Goal: Information Seeking & Learning: Learn about a topic

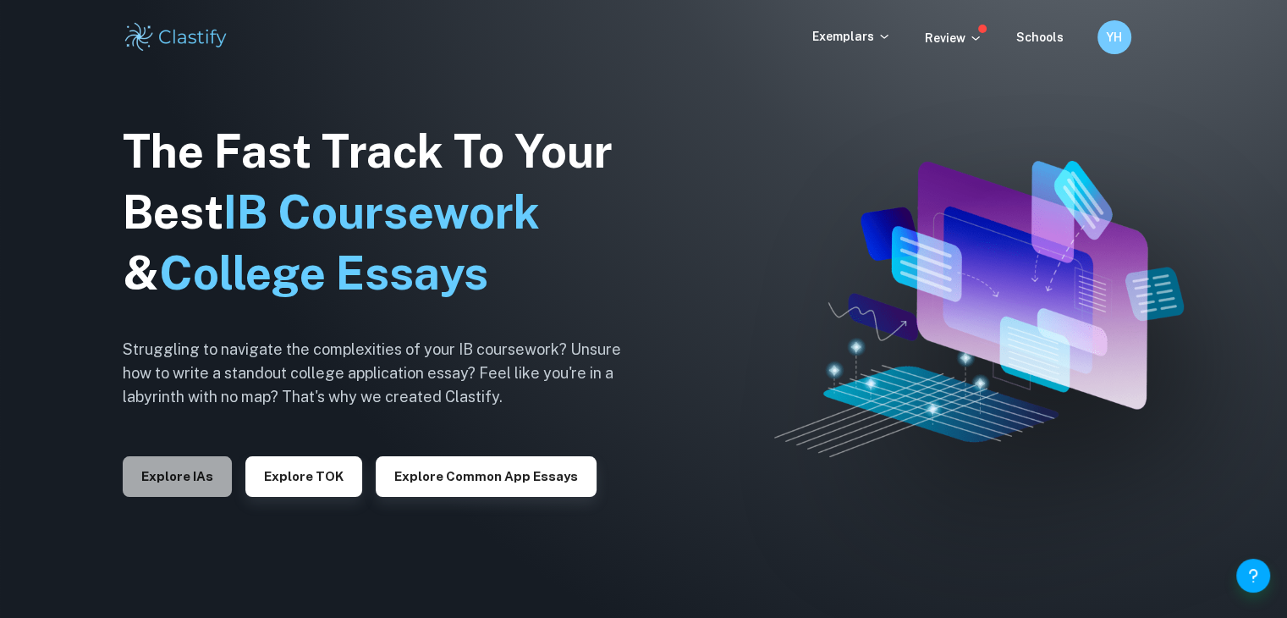
click at [193, 461] on button "Explore IAs" at bounding box center [177, 476] width 109 height 41
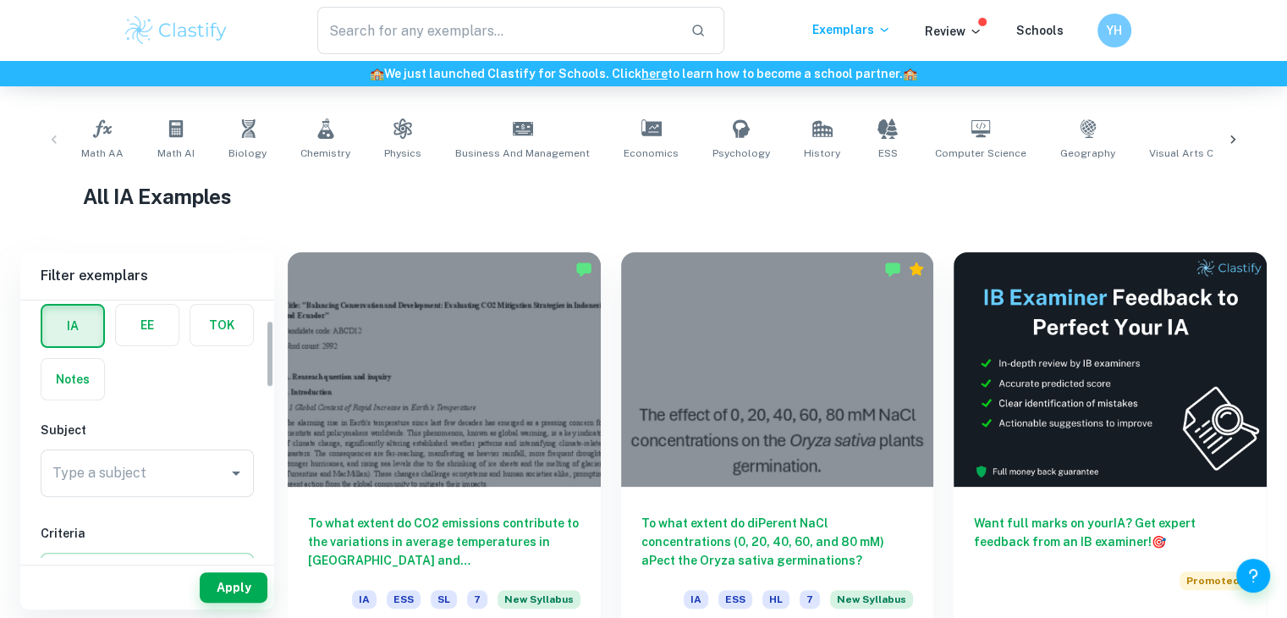
scroll to position [74, 0]
click at [132, 453] on div "Type a subject" at bounding box center [147, 472] width 213 height 47
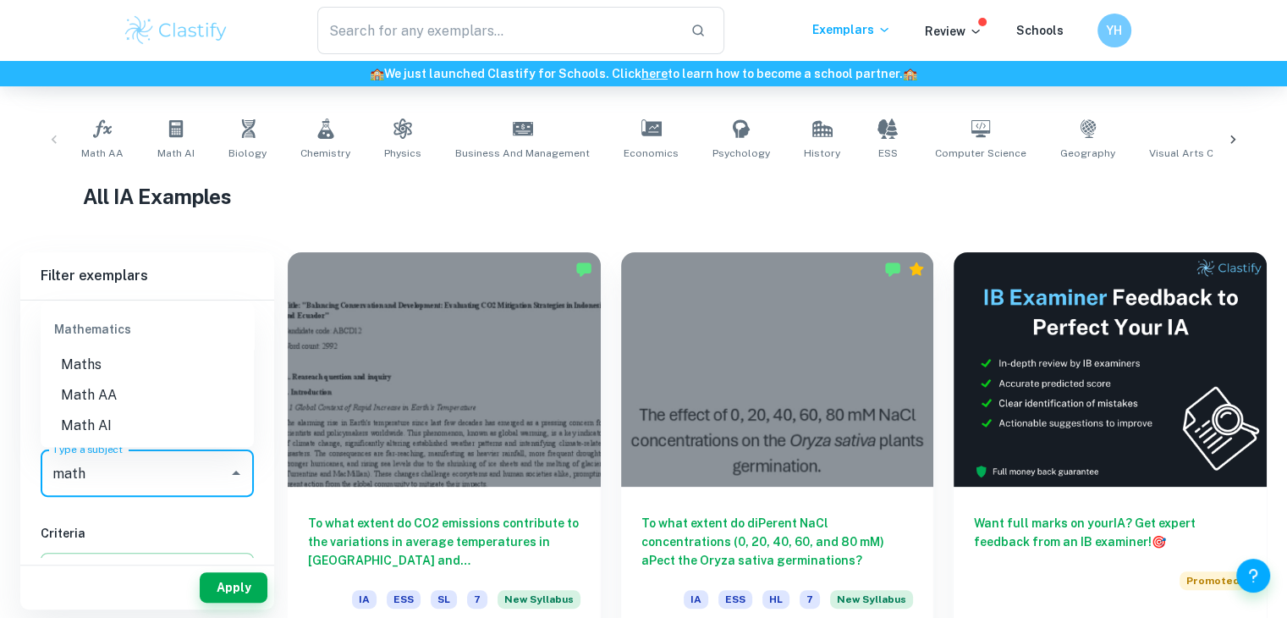
click at [179, 403] on li "Math AA" at bounding box center [147, 394] width 213 height 30
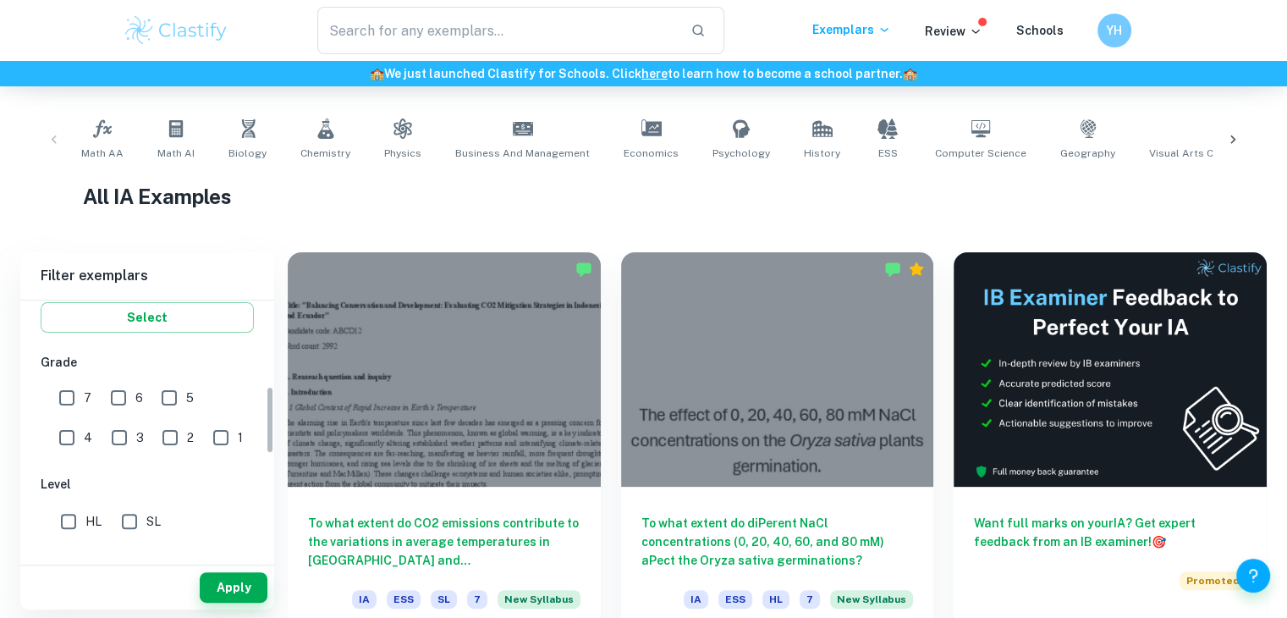
scroll to position [333, 0]
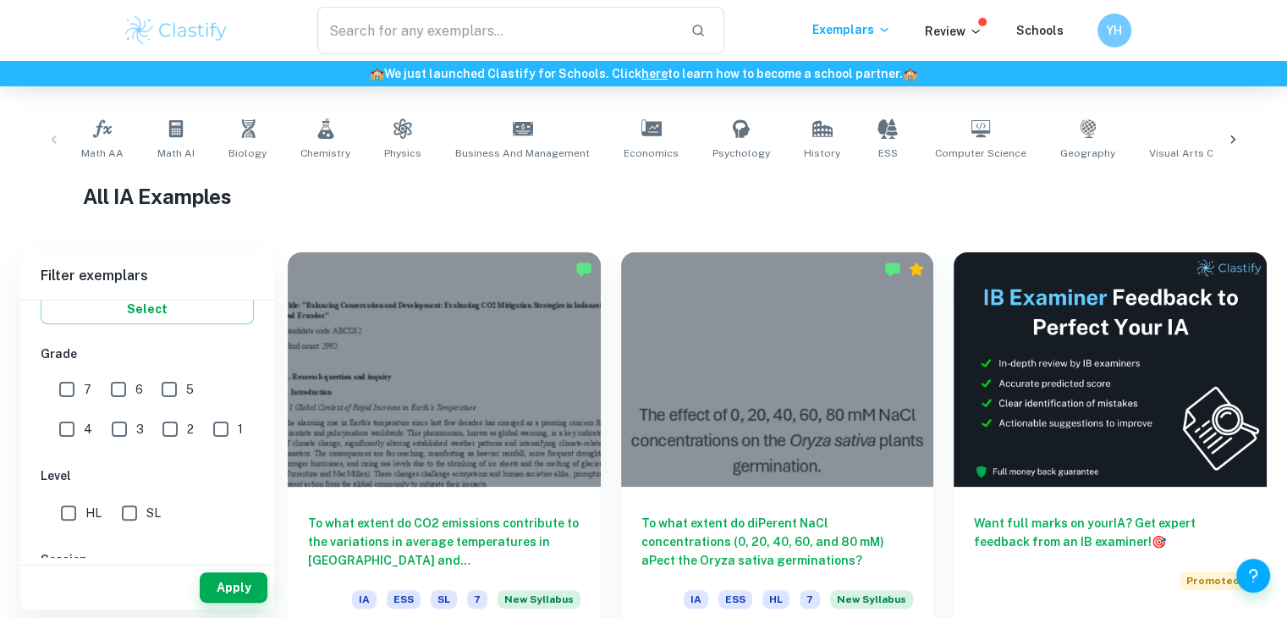
type input "Math AA"
click at [122, 511] on input "SL" at bounding box center [130, 513] width 34 height 34
checkbox input "true"
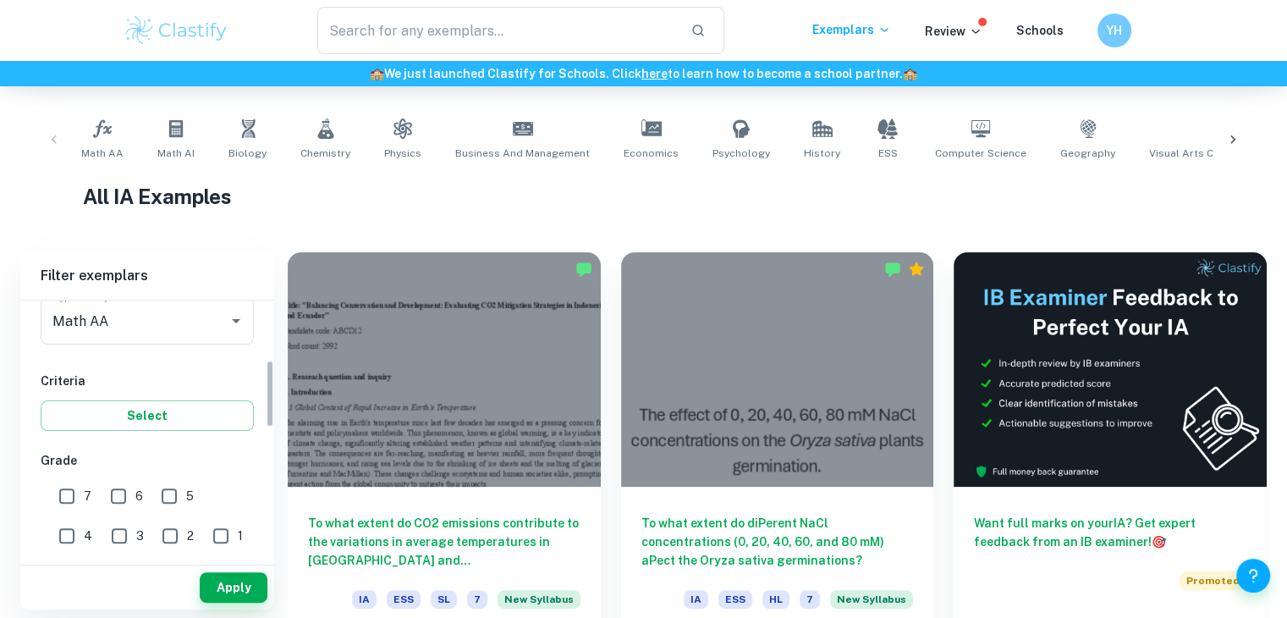
scroll to position [225, 0]
click at [126, 499] on input "6" at bounding box center [119, 498] width 34 height 34
checkbox input "true"
click at [66, 488] on input "7" at bounding box center [67, 498] width 34 height 34
checkbox input "true"
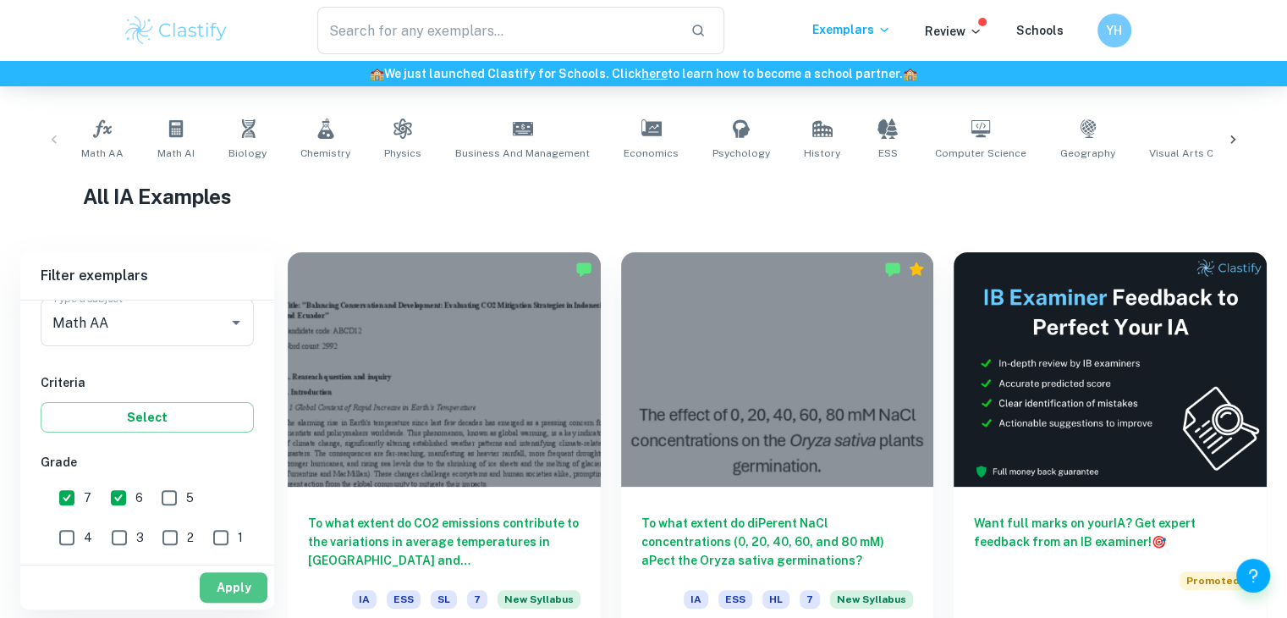
click at [250, 590] on button "Apply" at bounding box center [234, 587] width 68 height 30
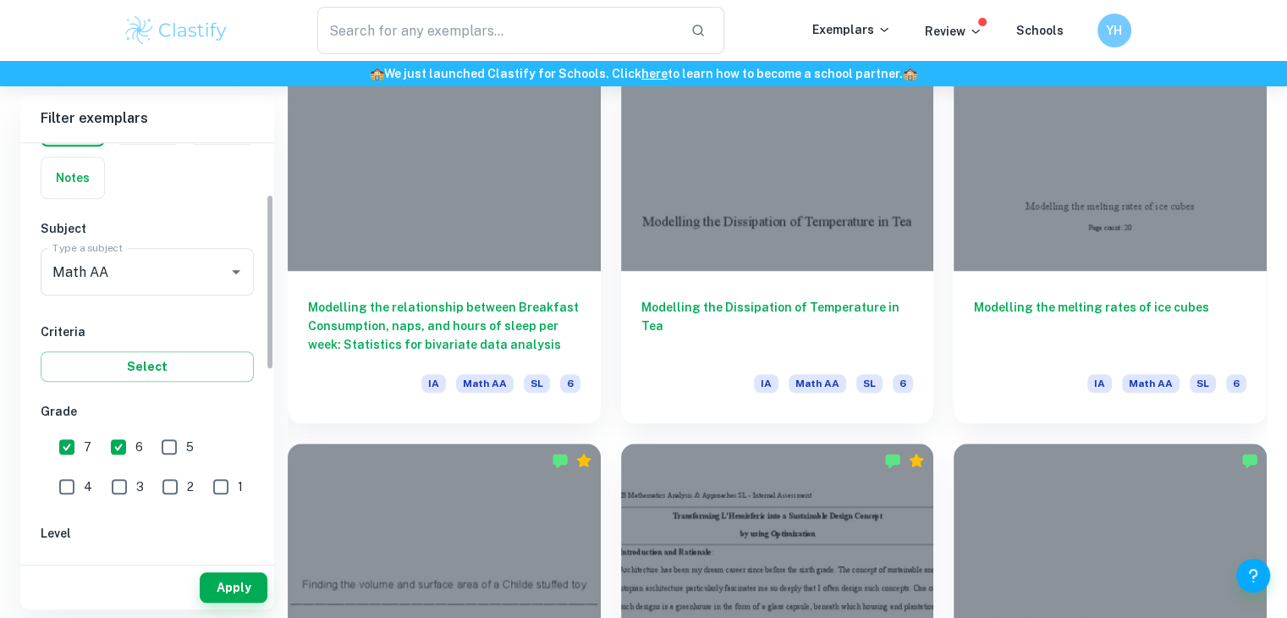
scroll to position [120, 0]
click at [127, 437] on input "6" at bounding box center [119, 445] width 34 height 34
checkbox input "false"
click at [237, 575] on button "Apply" at bounding box center [234, 587] width 68 height 30
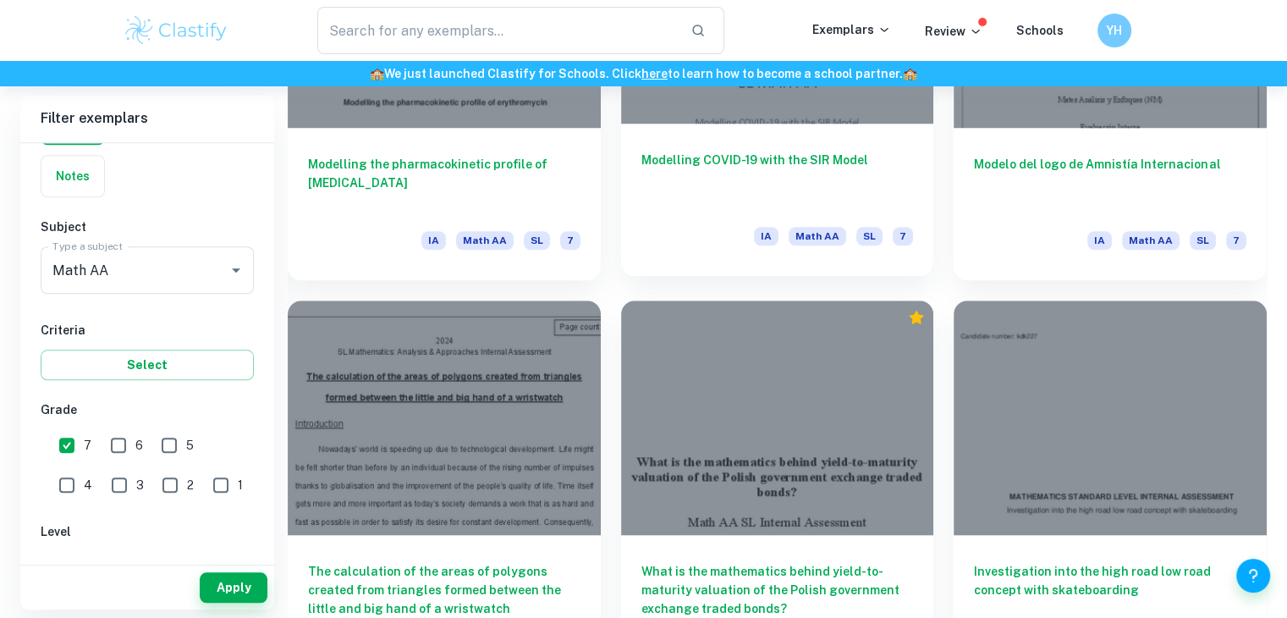
scroll to position [1505, 0]
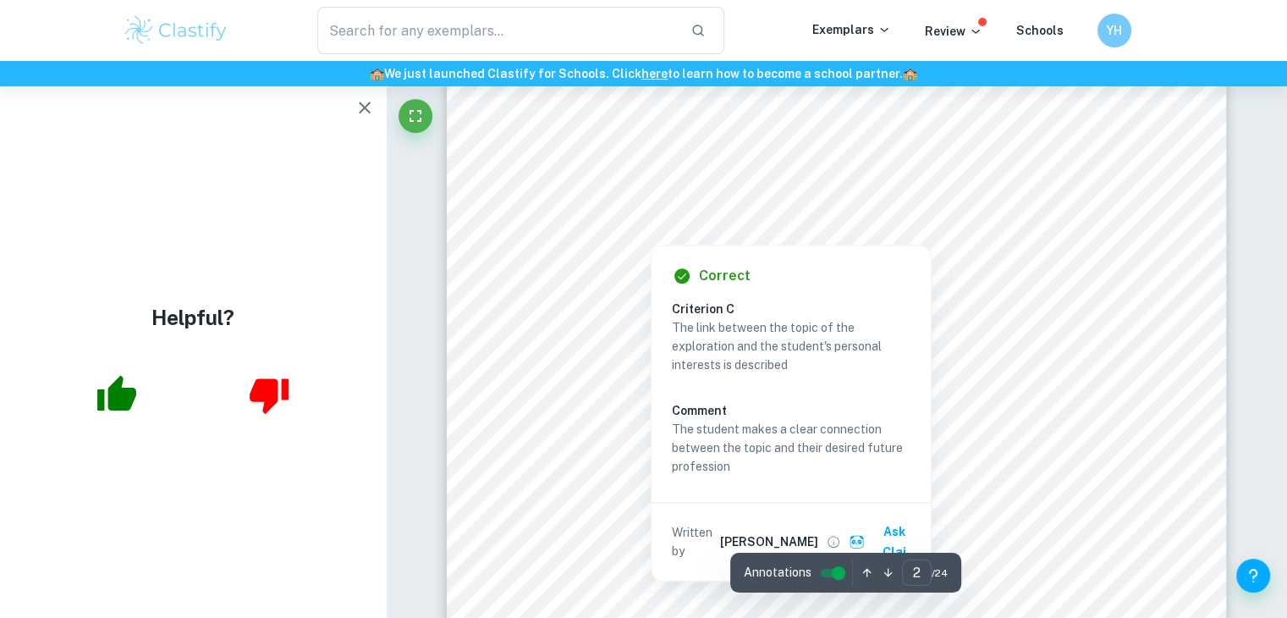
click at [359, 96] on button "button" at bounding box center [365, 108] width 34 height 34
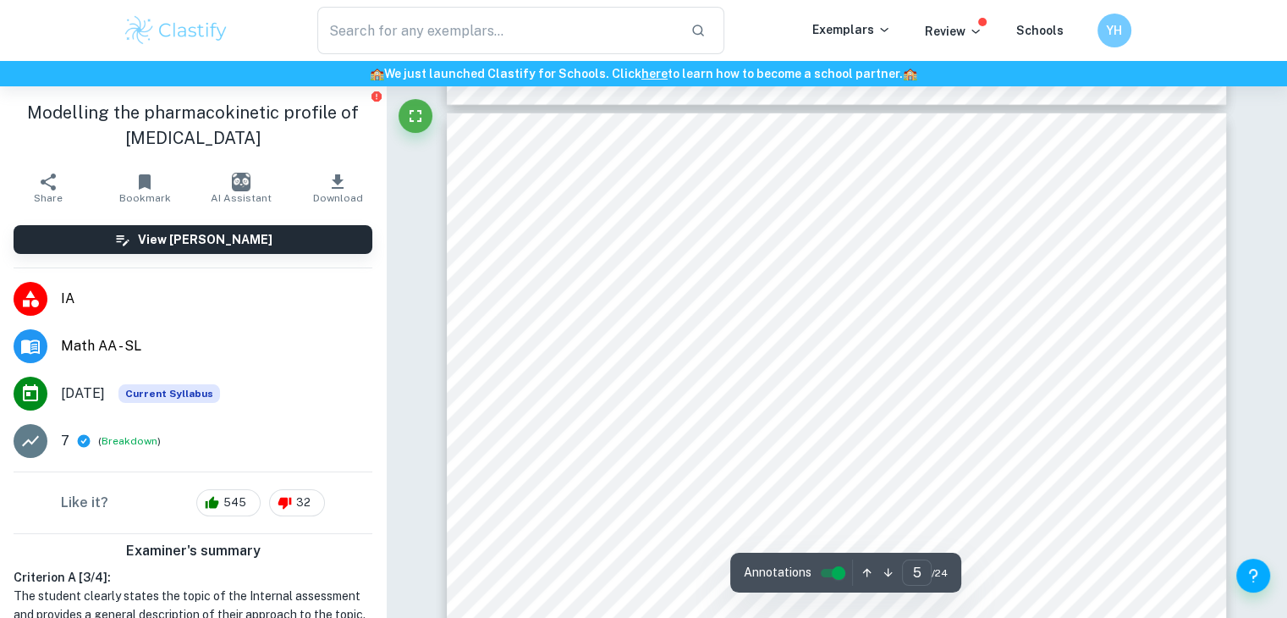
scroll to position [4557, 0]
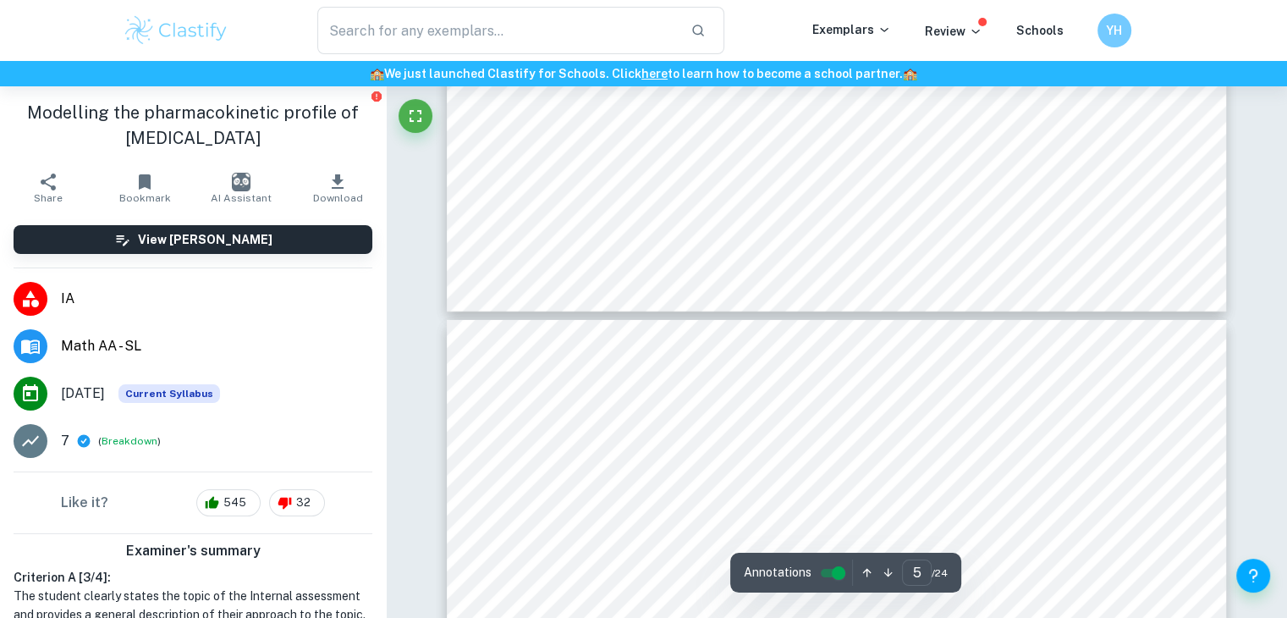
type input "6"
